Goal: Task Accomplishment & Management: Complete application form

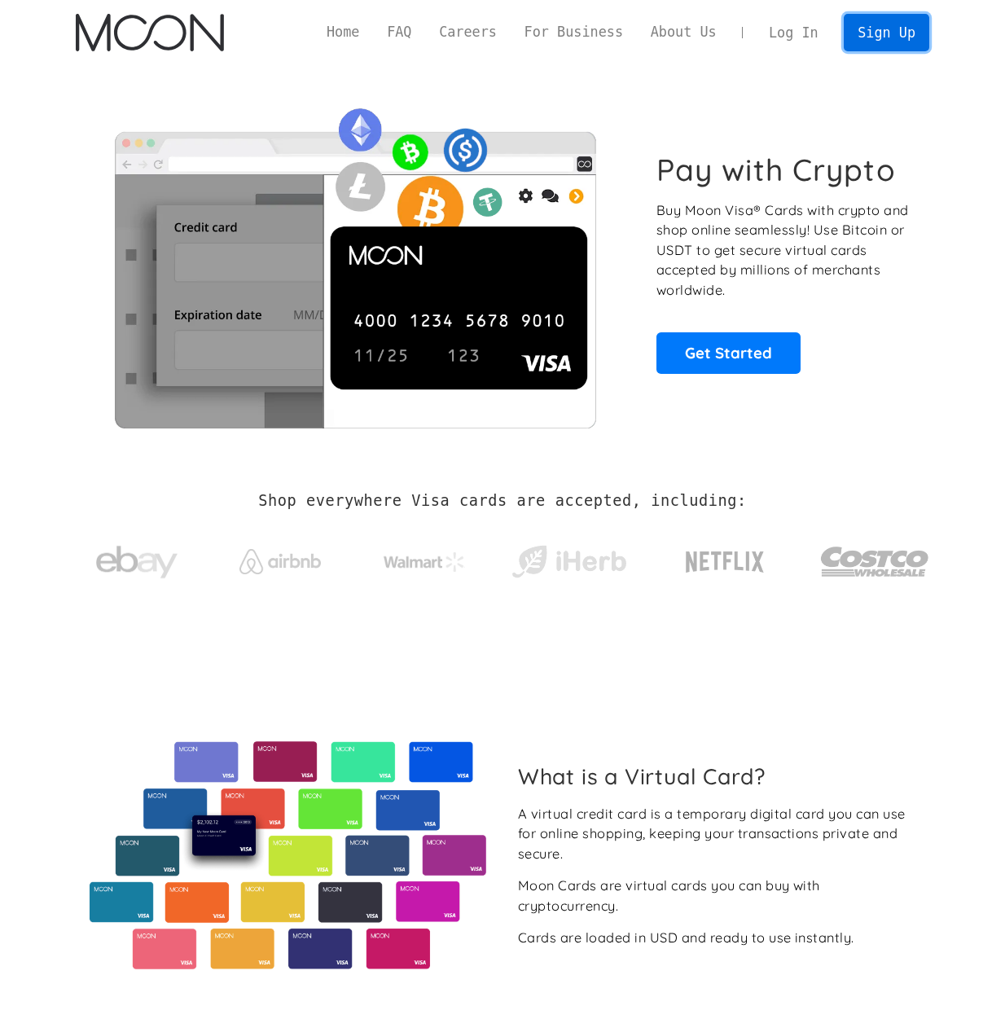
click at [875, 31] on link "Sign Up" at bounding box center [886, 32] width 85 height 37
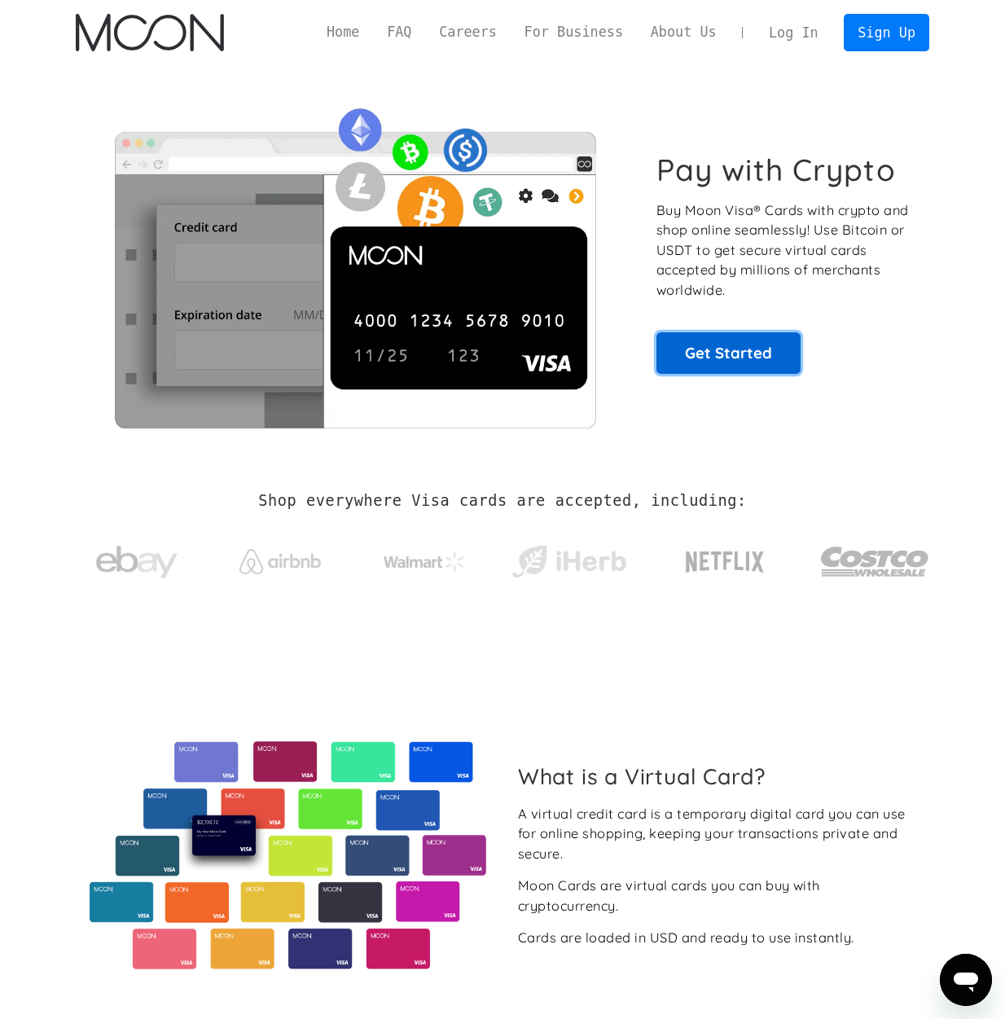
click at [709, 341] on link "Get Started" at bounding box center [729, 352] width 144 height 41
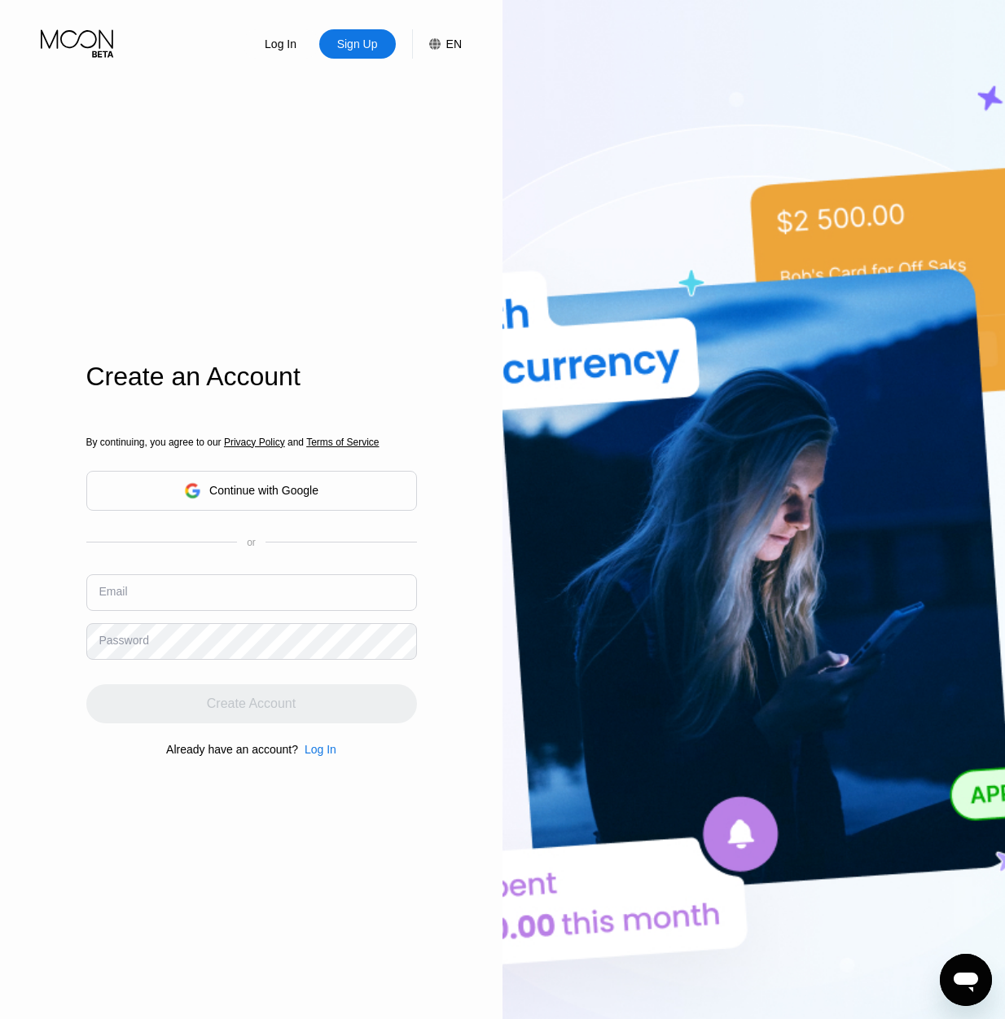
click at [359, 48] on div "Sign Up" at bounding box center [358, 44] width 44 height 16
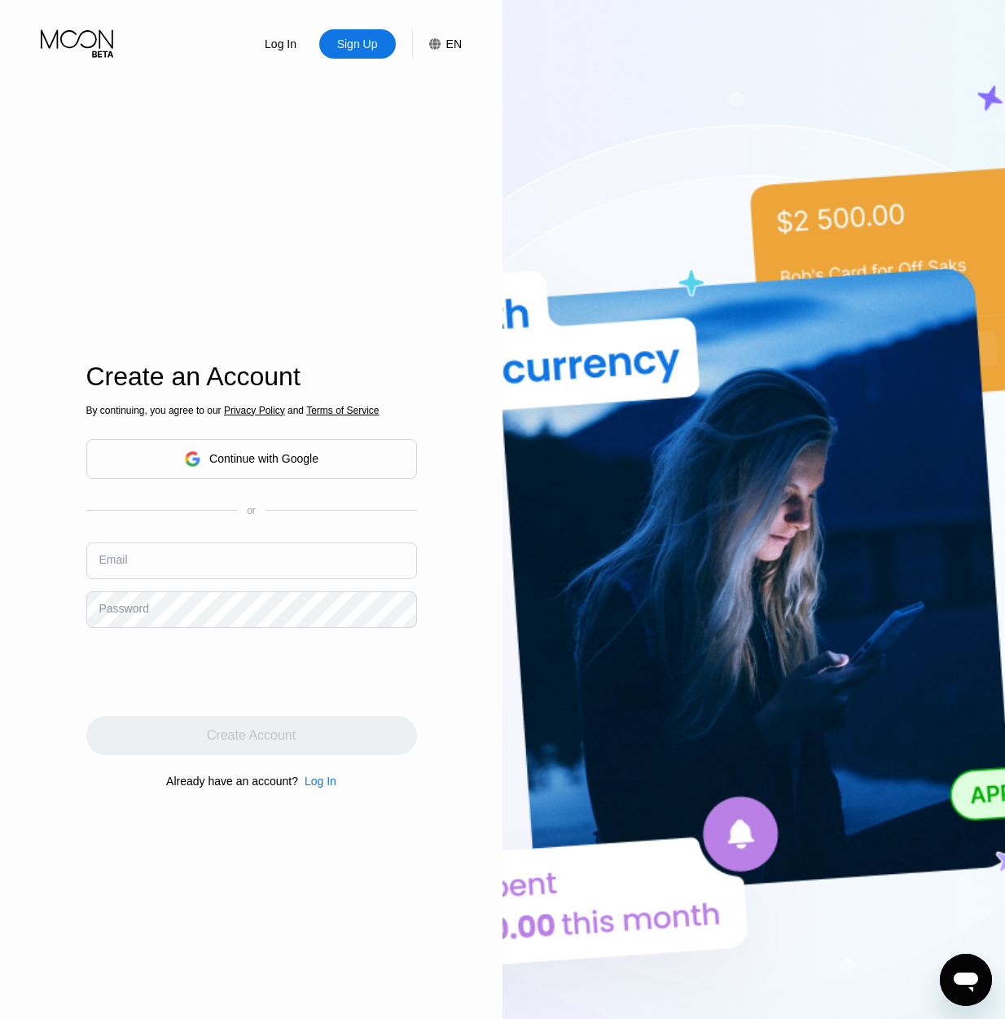
click at [350, 47] on div "Sign Up" at bounding box center [358, 44] width 44 height 16
click at [182, 568] on input "text" at bounding box center [251, 561] width 331 height 37
type input "[EMAIL_ADDRESS][DOMAIN_NAME]"
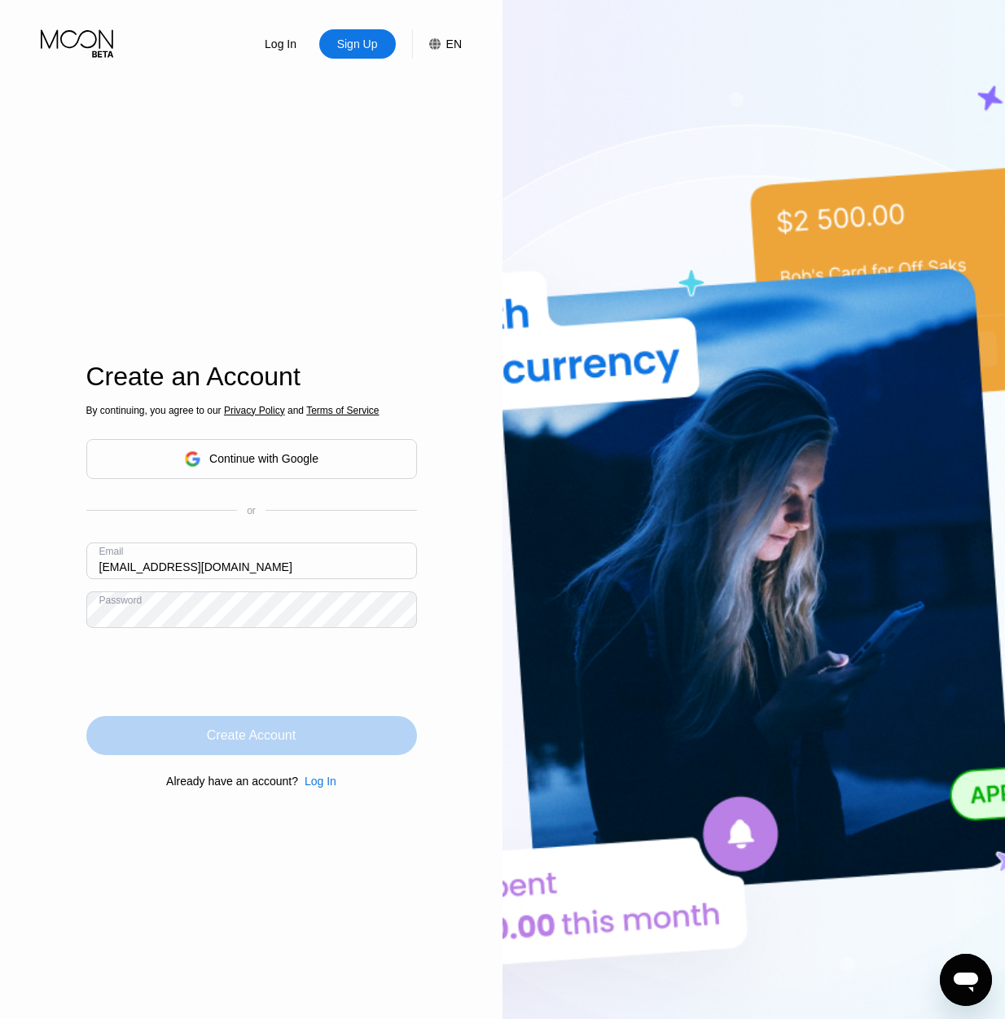
click at [266, 717] on div "Create Account" at bounding box center [251, 735] width 331 height 39
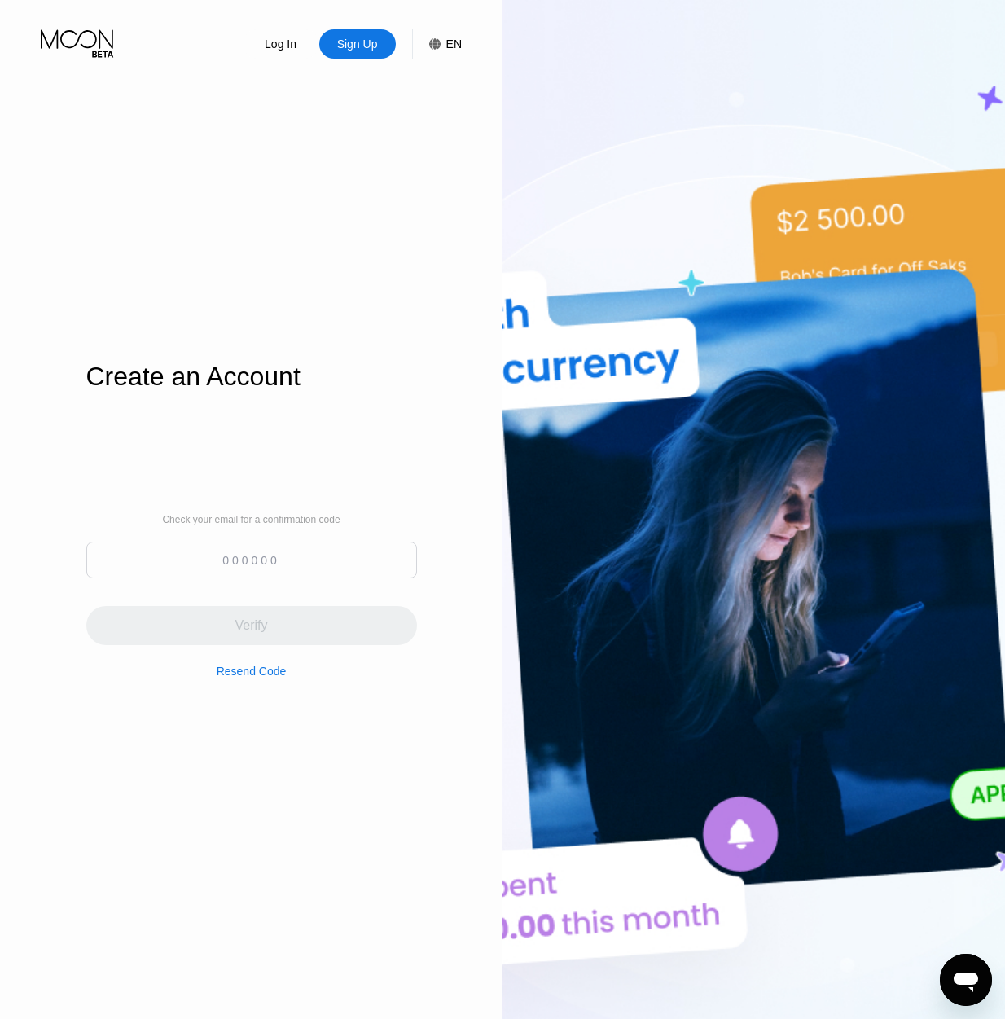
click at [335, 566] on input at bounding box center [251, 560] width 331 height 37
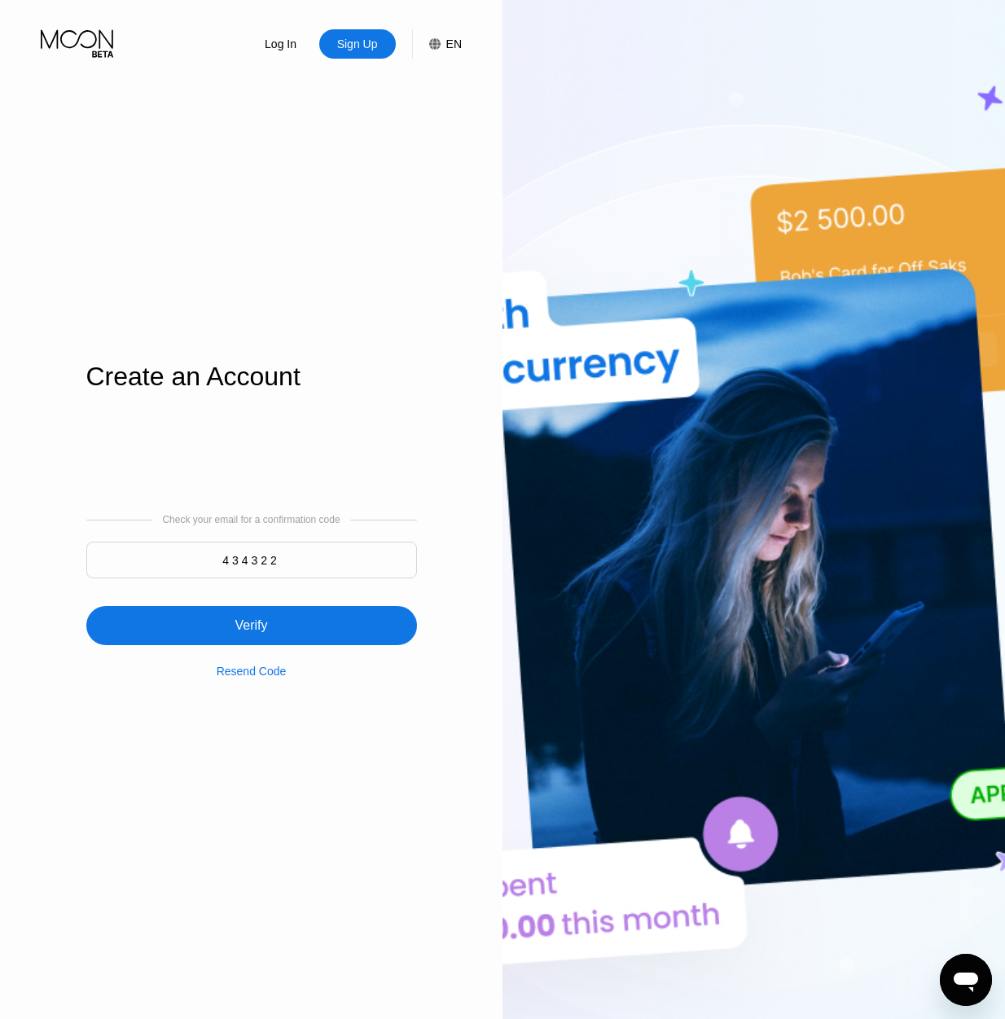
type input "434322"
click at [310, 630] on div "Verify" at bounding box center [251, 625] width 331 height 39
